Goal: Navigation & Orientation: Find specific page/section

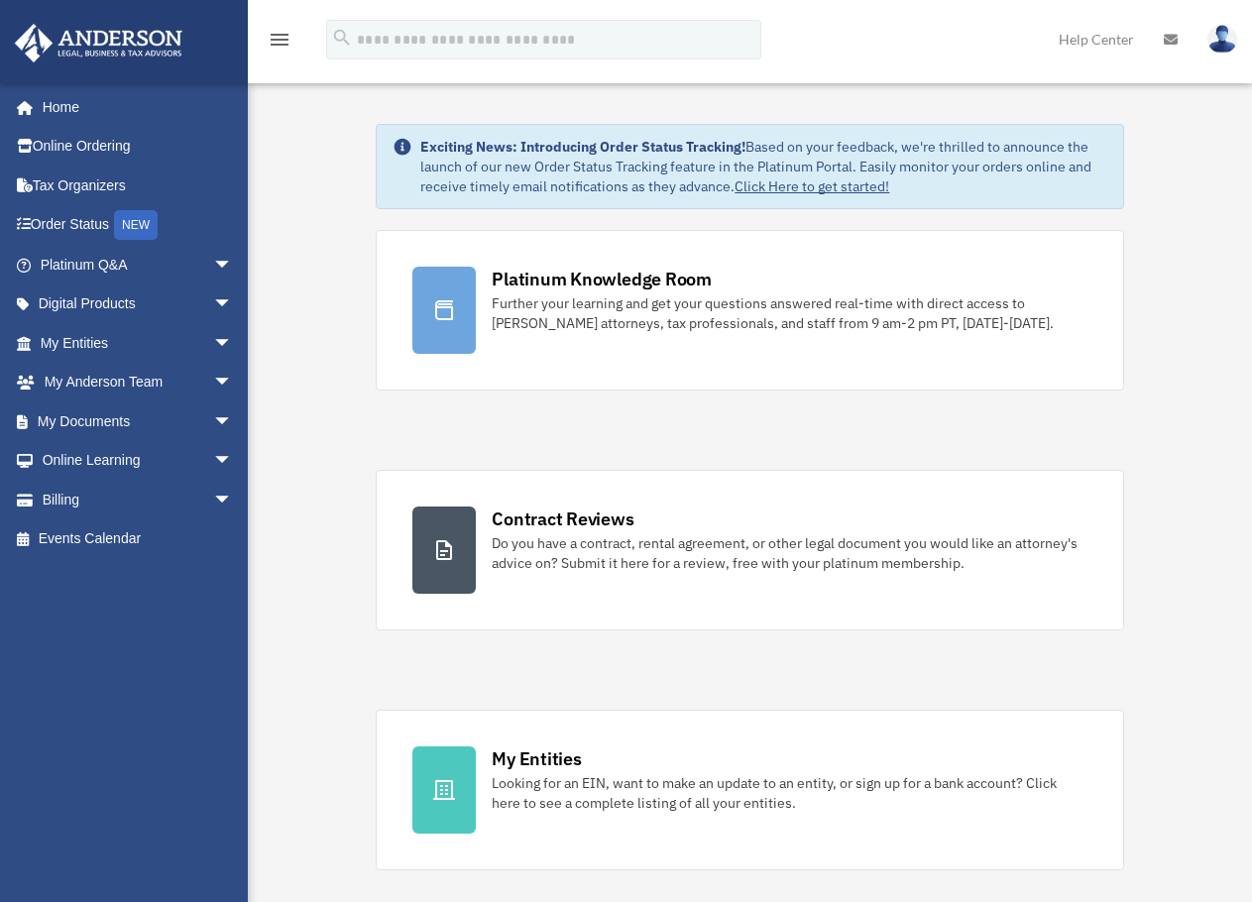
click at [1207, 36] on img at bounding box center [1222, 39] width 30 height 29
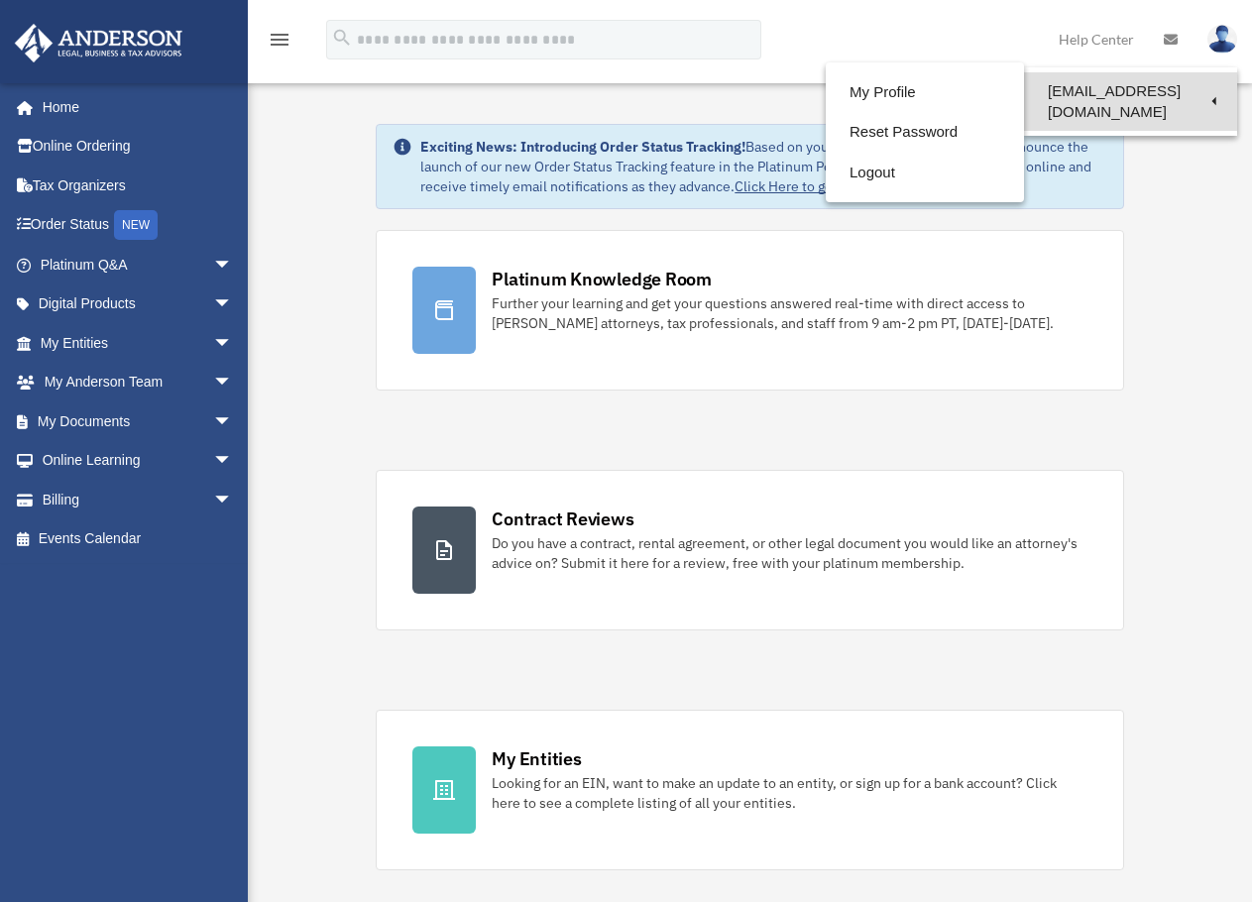
click at [1172, 83] on link "[EMAIL_ADDRESS][DOMAIN_NAME]" at bounding box center [1130, 101] width 213 height 58
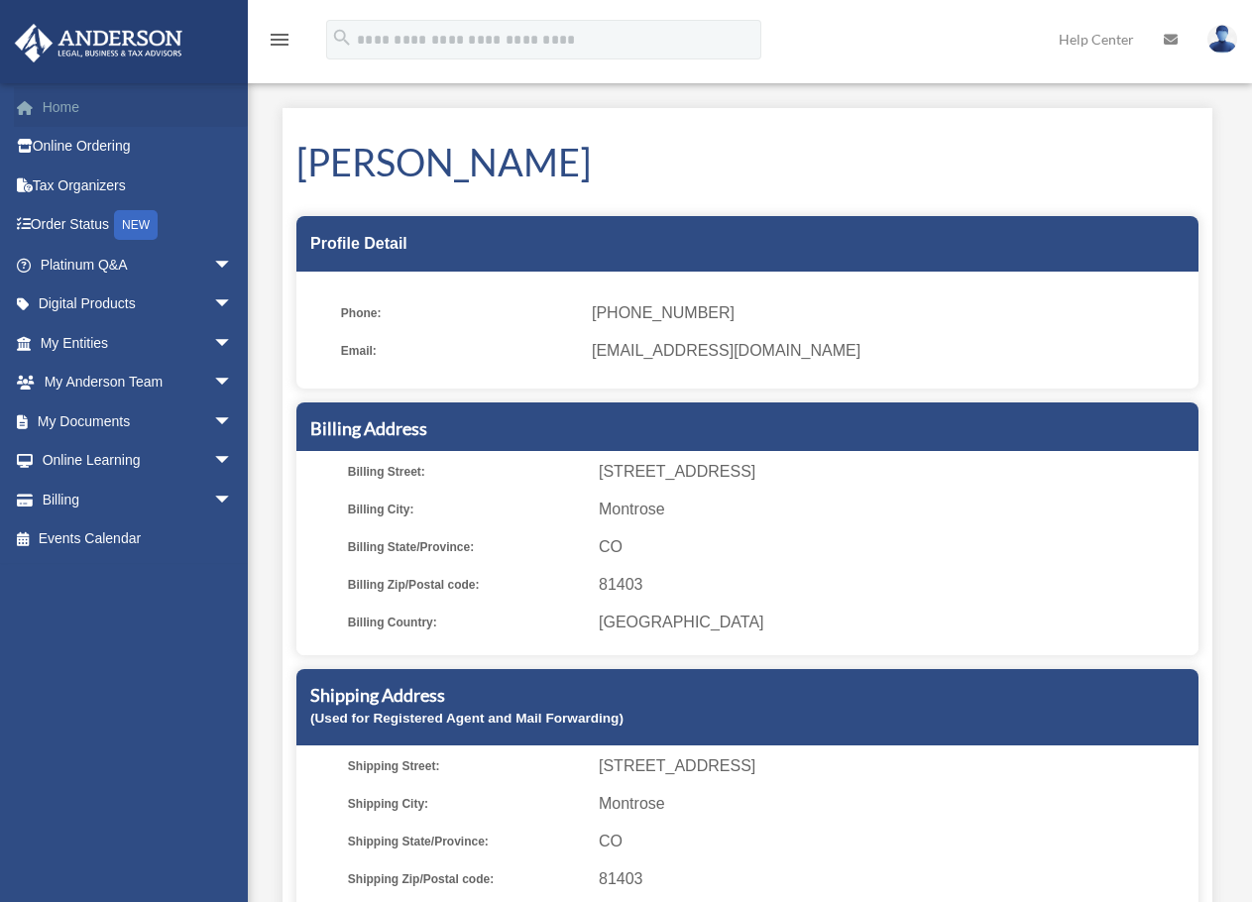
click at [86, 116] on link "Home" at bounding box center [138, 107] width 249 height 40
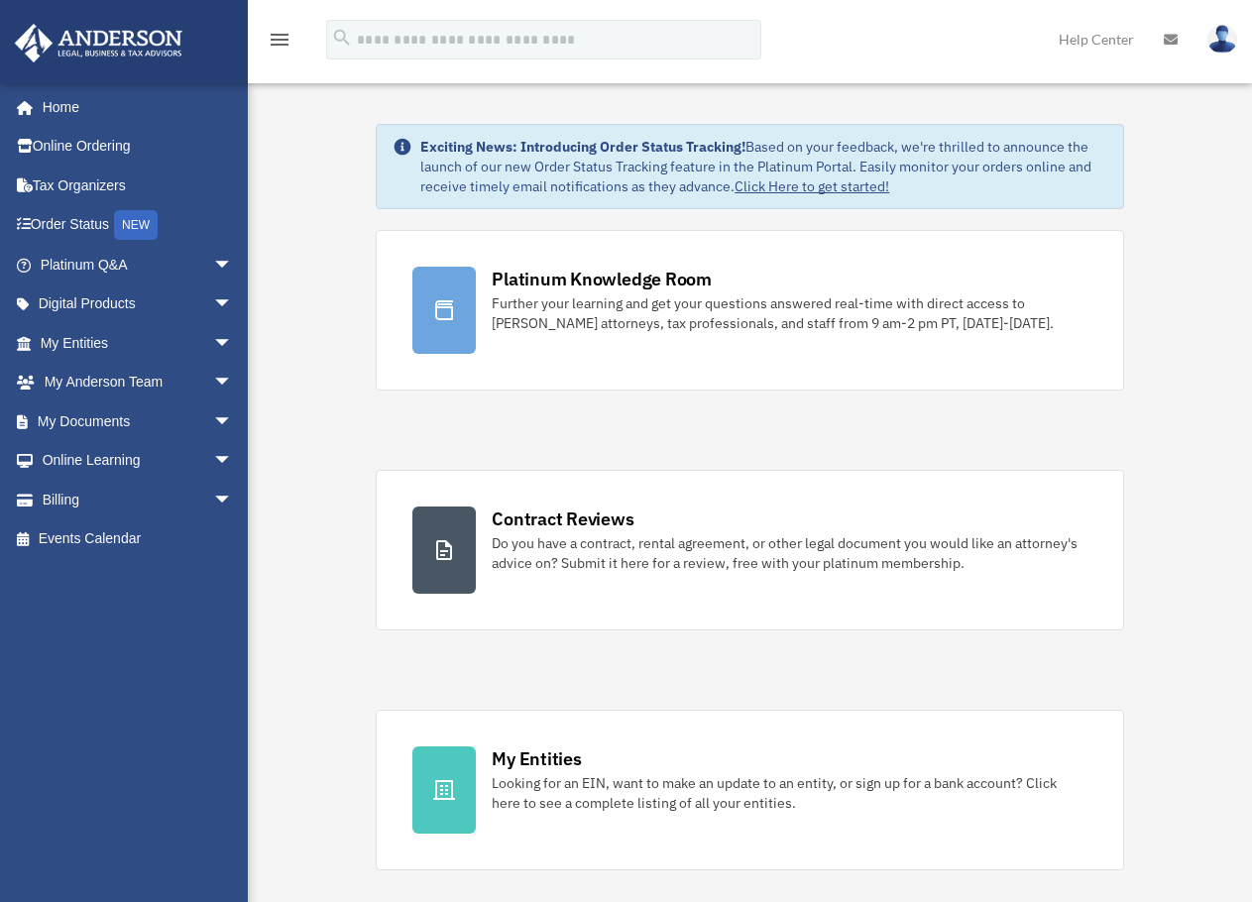
click at [61, 108] on link "Home" at bounding box center [133, 107] width 239 height 40
click at [68, 110] on link "Home" at bounding box center [138, 107] width 249 height 40
